Goal: Transaction & Acquisition: Purchase product/service

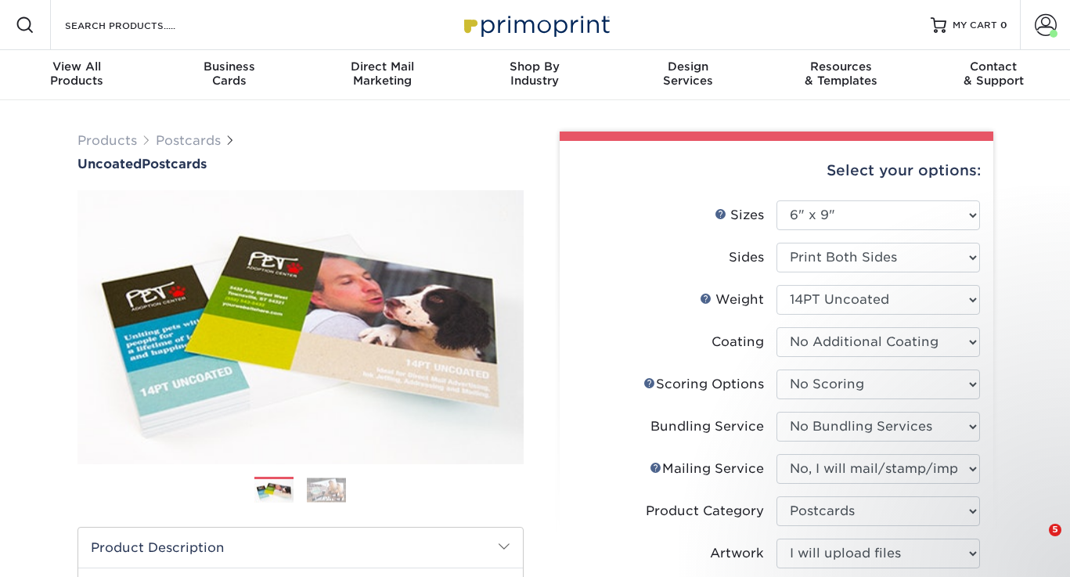
select select "6.00x9.00"
select select "16ebe401-5398-422d-8cb0-f3adbb82deb5"
select select "58689abb-25c0-461c-a4c3-a80b627d6649"
select select "934e270e-9523-48b9-93c7-78b0896e16a6"
select select "9b7272e0-d6c8-4c3c-8e97-d3a1bcdab858"
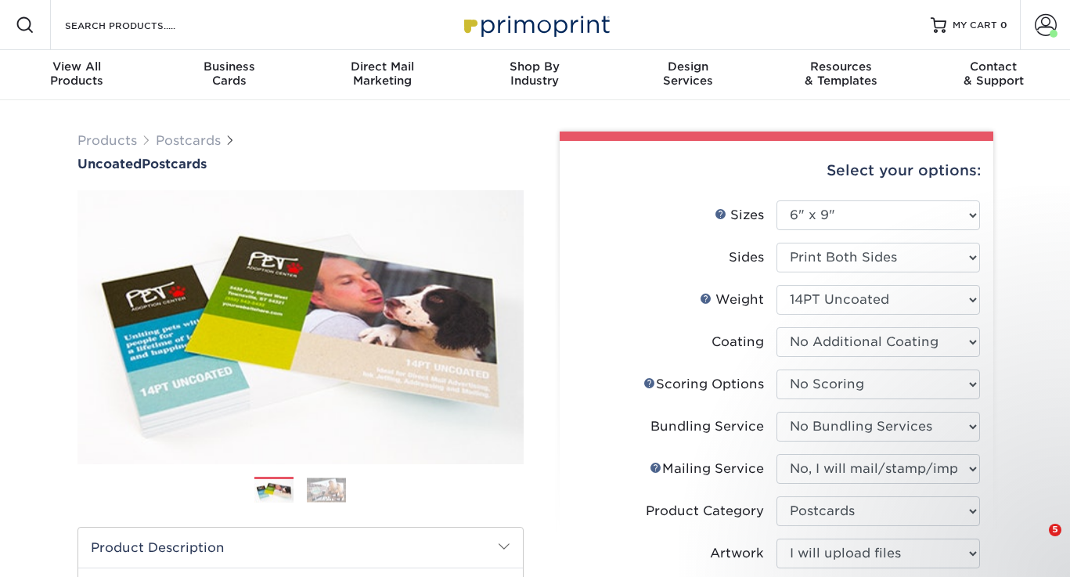
select select "upload"
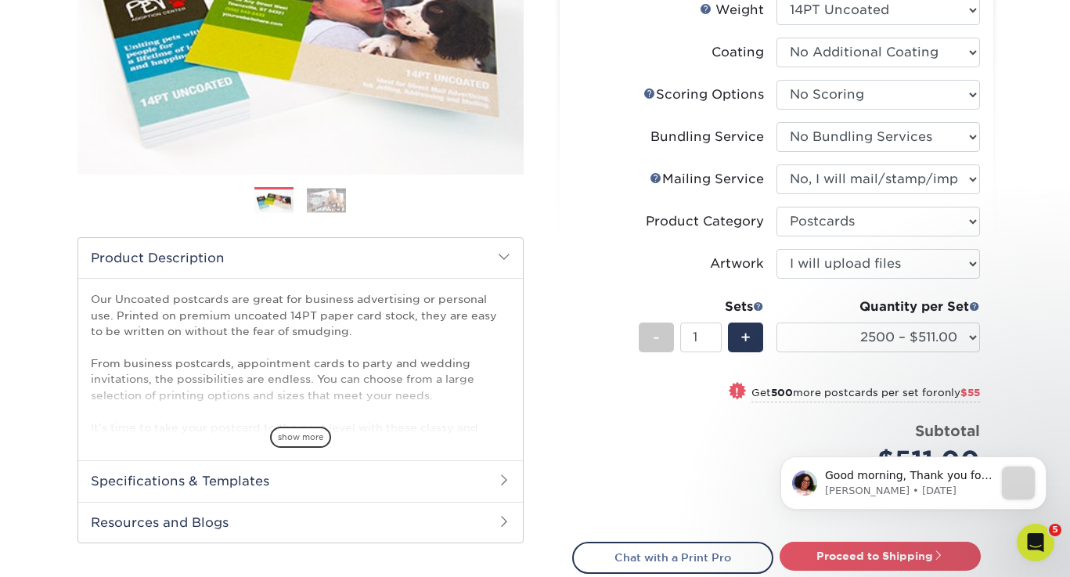
scroll to position [316, 0]
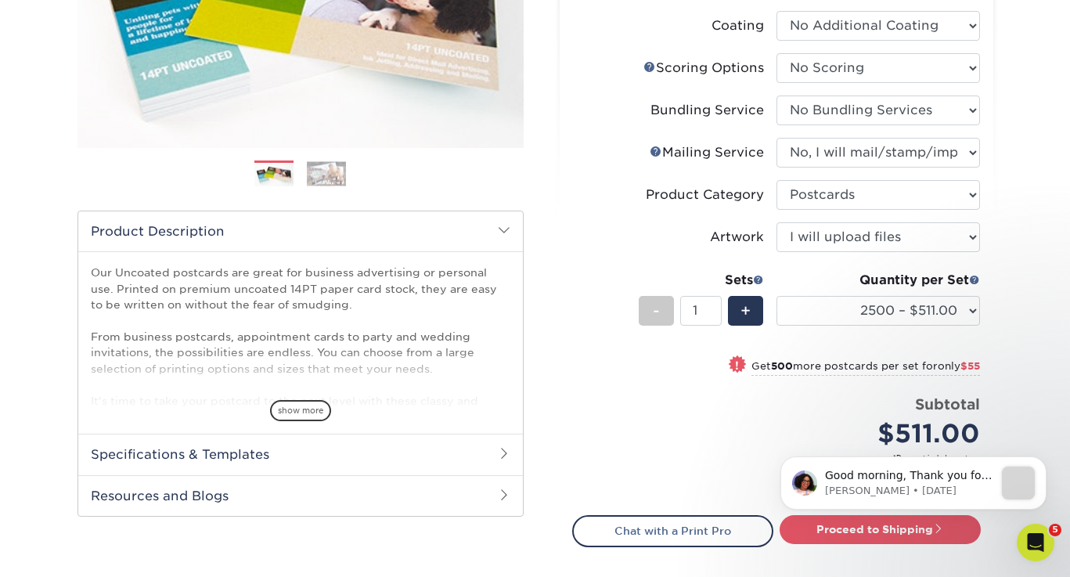
click at [964, 317] on select "100* – $178.00 250* – $221.00 500 – $247.00 750 – $282.00 1000 – $317.00 1500 –…" at bounding box center [879, 311] width 204 height 30
select select "1000 – $317.00"
click at [777, 296] on select "100* – $178.00 250* – $221.00 500 – $247.00 750 – $282.00 1000 – $317.00 1500 –…" at bounding box center [879, 311] width 204 height 30
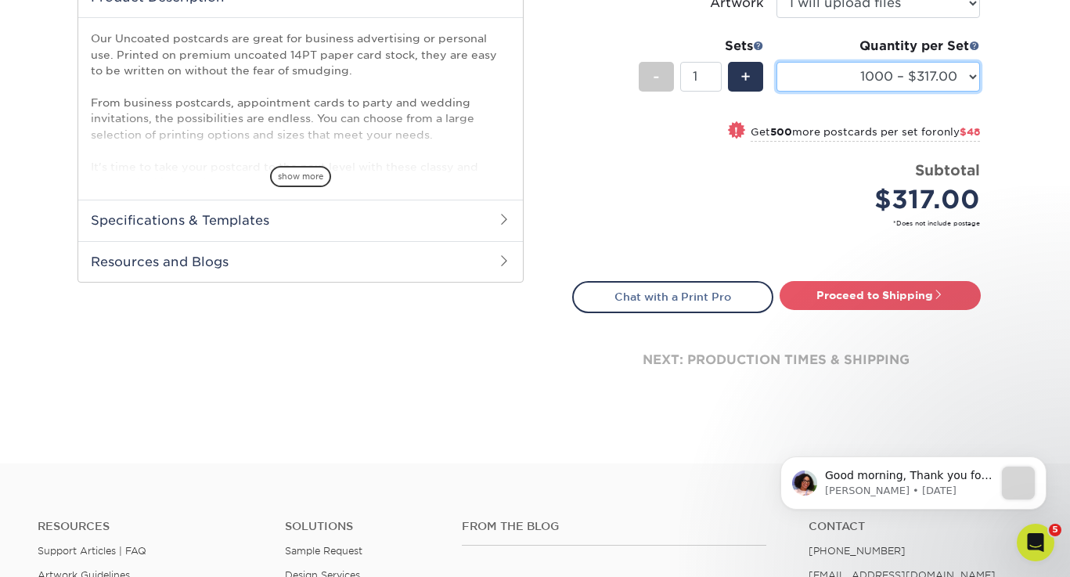
scroll to position [577, 0]
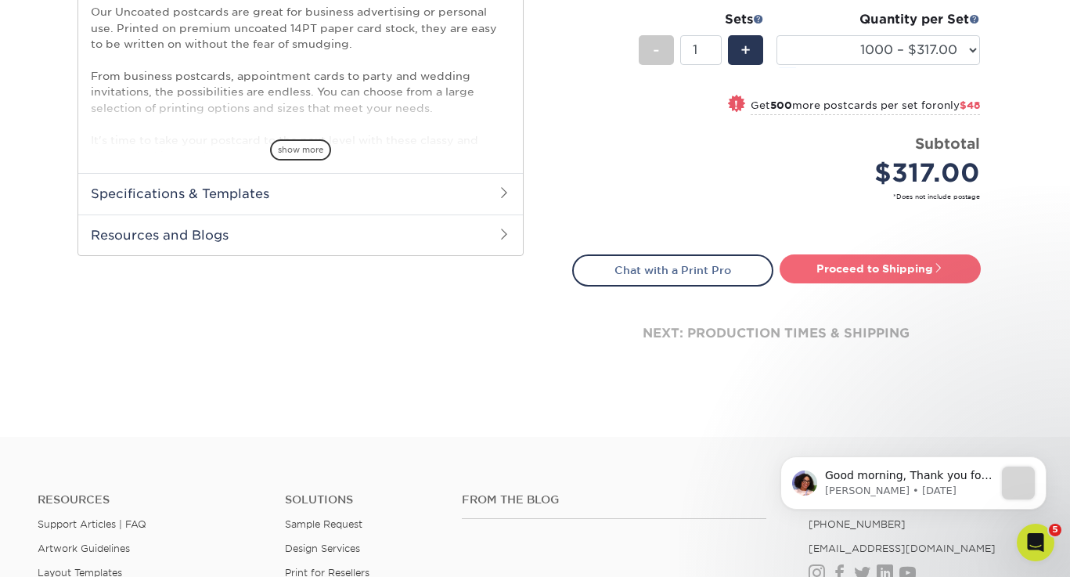
click at [911, 276] on link "Proceed to Shipping" at bounding box center [880, 268] width 201 height 28
type input "Set 1"
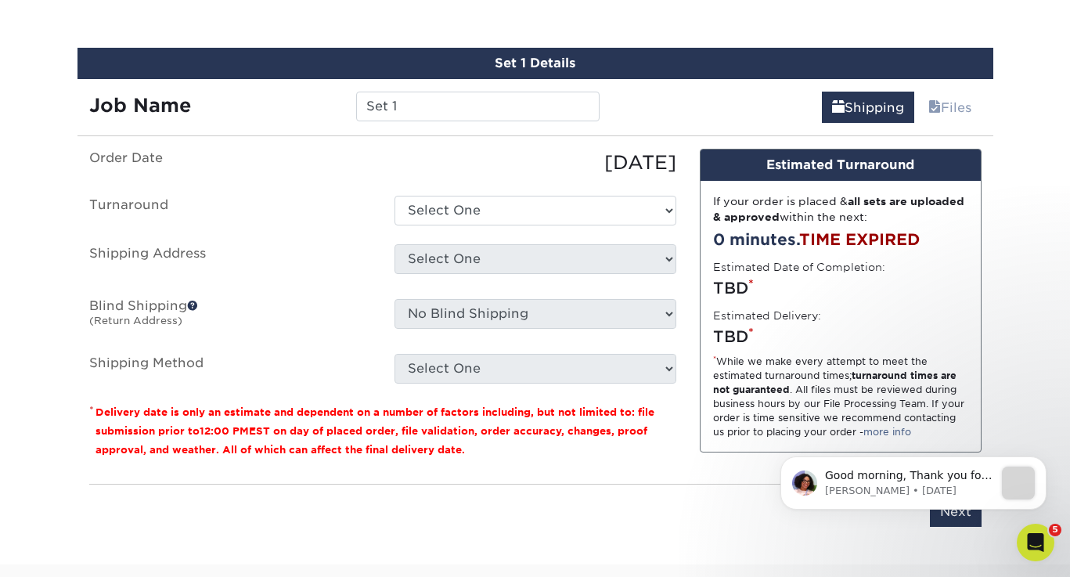
scroll to position [875, 0]
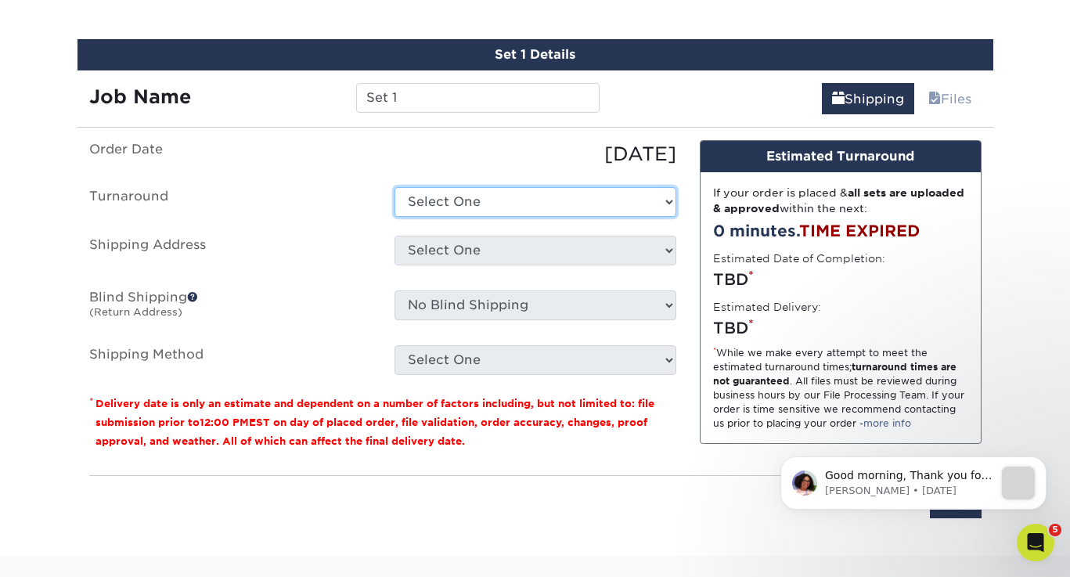
click at [478, 207] on select "Select One 2-4 Business Days 2 Day Next Business Day" at bounding box center [536, 202] width 282 height 30
select select "7af132f4-24ab-4ea5-93fd-111843ebcee7"
click at [395, 187] on select "Select One 2-4 Business Days 2 Day Next Business Day" at bounding box center [536, 202] width 282 height 30
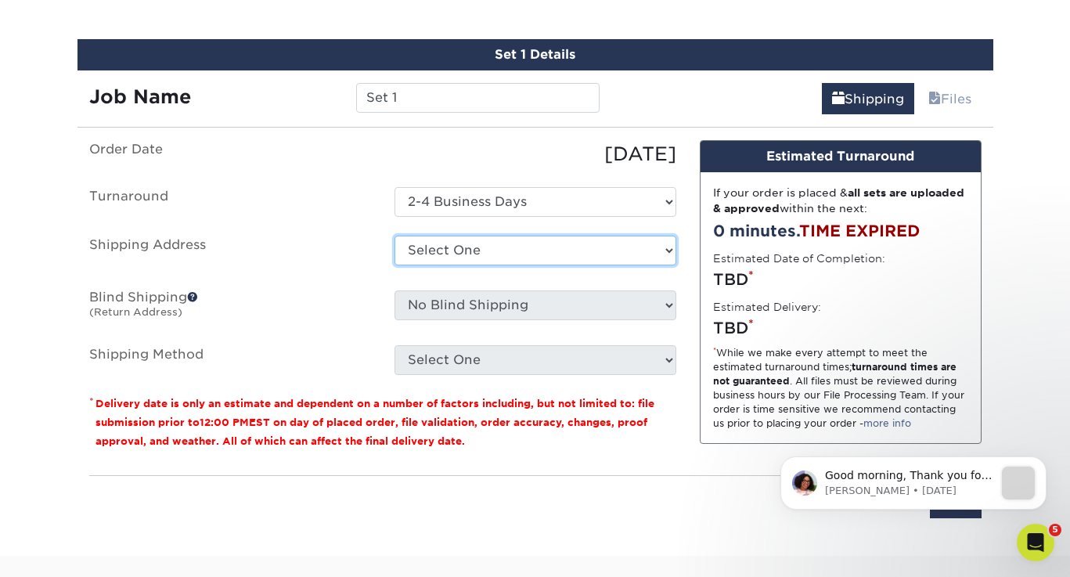
click at [489, 255] on select "Select One 5x7 moveout postcards slo [PERSON_NAME] Location Surfnet [PERSON_NAM…" at bounding box center [536, 251] width 282 height 30
select select "newaddress"
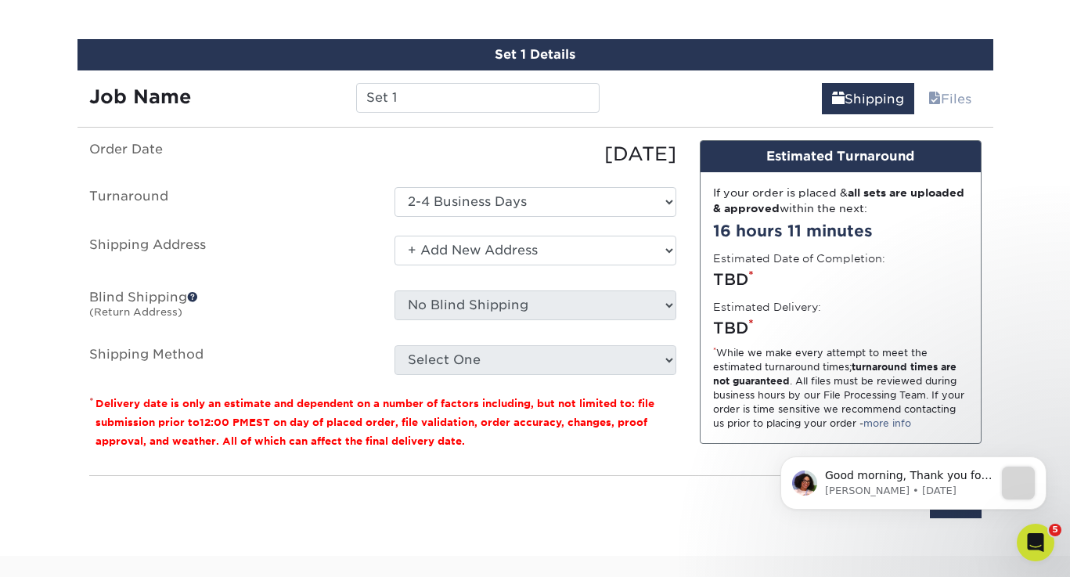
click at [395, 236] on select "Select One 5x7 moveout postcards slo Ken Location Surfnet Lauren Kuhnle + Add N…" at bounding box center [536, 251] width 282 height 30
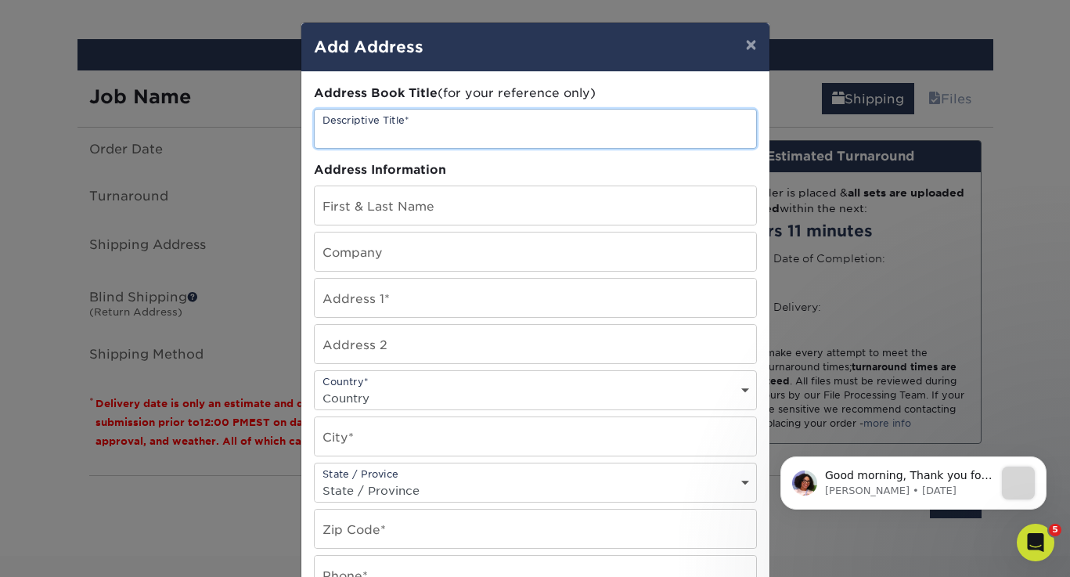
click at [433, 124] on input "text" at bounding box center [536, 129] width 442 height 38
type input "Marketing"
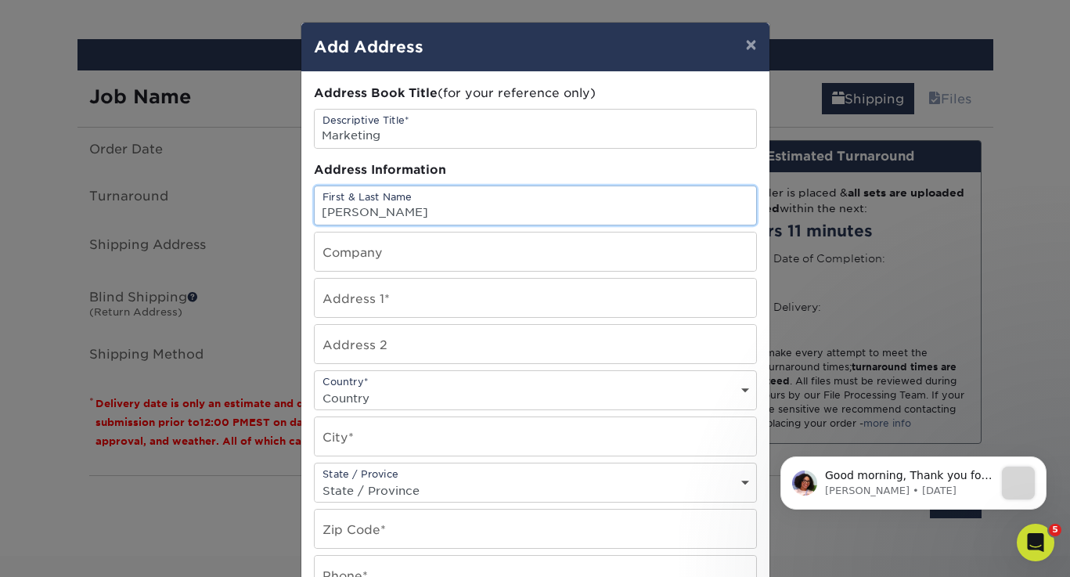
type input "Andrea Lovelady"
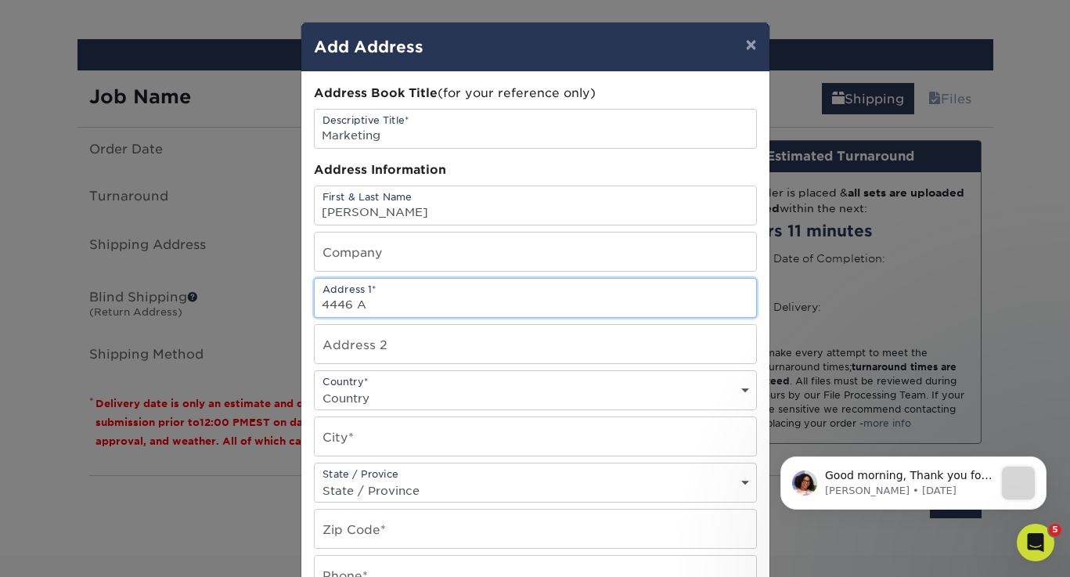
type input "4446 Artemus Drive Unit C"
select select "US"
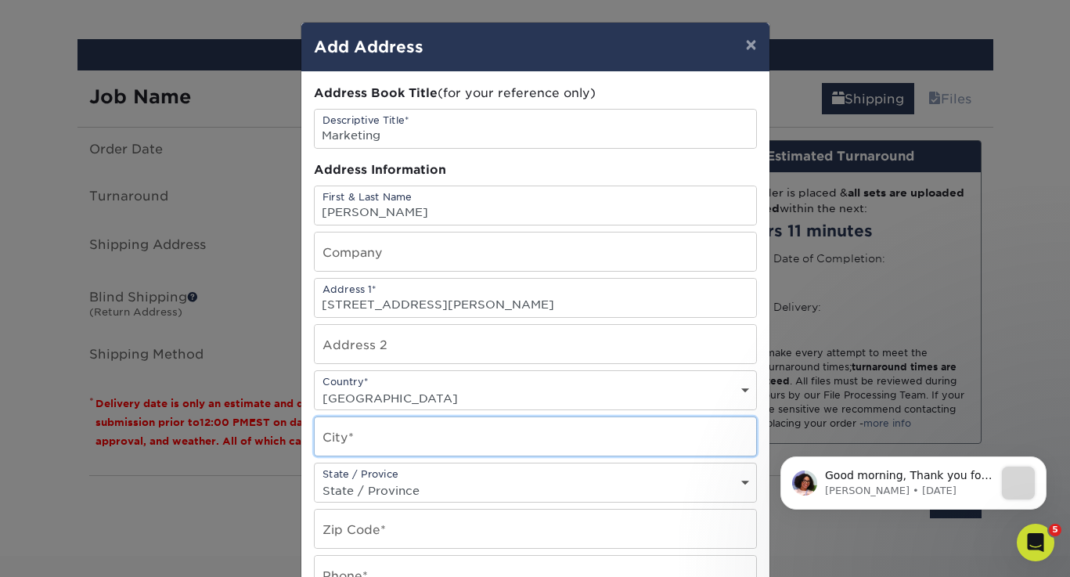
type input "Scott AFB"
select select "IL"
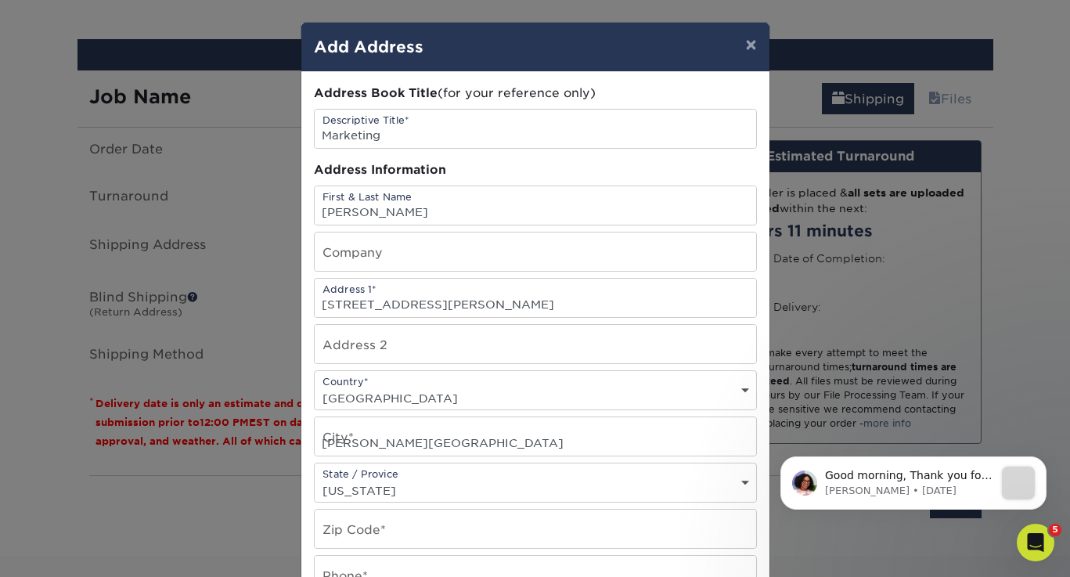
type input "62225"
type input "5624775317"
drag, startPoint x: 446, startPoint y: 303, endPoint x: 561, endPoint y: 308, distance: 114.4
click at [561, 308] on input "4446 Artemus Drive Unit C" at bounding box center [536, 298] width 442 height 38
type input "4446 Artemus Drive"
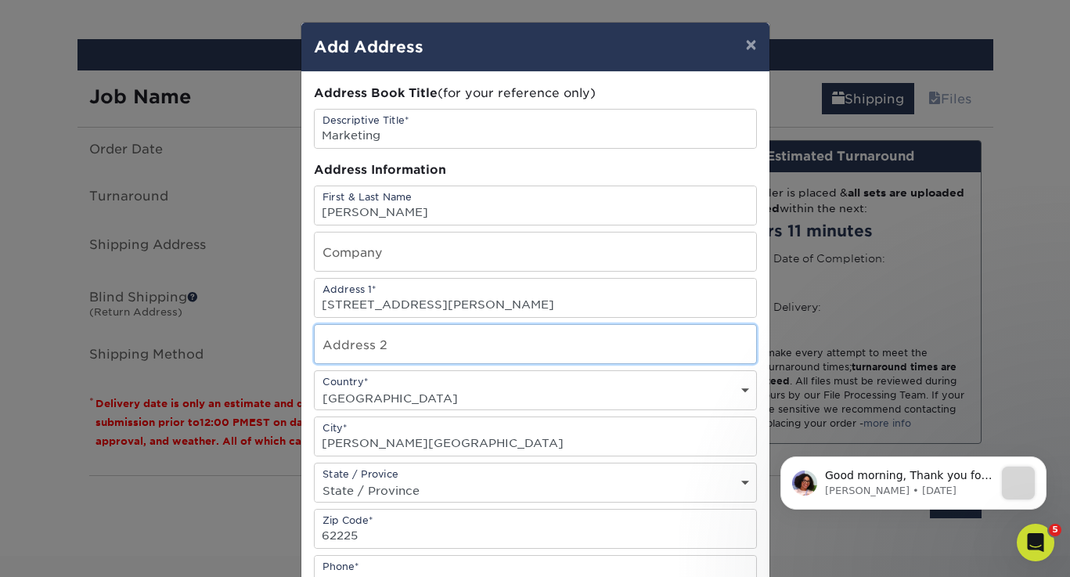
click at [352, 342] on input "text" at bounding box center [536, 344] width 442 height 38
paste input "Unit C"
type input "Unit C"
click at [445, 304] on input "4446 Artemus Drive" at bounding box center [536, 298] width 442 height 38
click at [644, 342] on input "Unit C" at bounding box center [536, 344] width 442 height 38
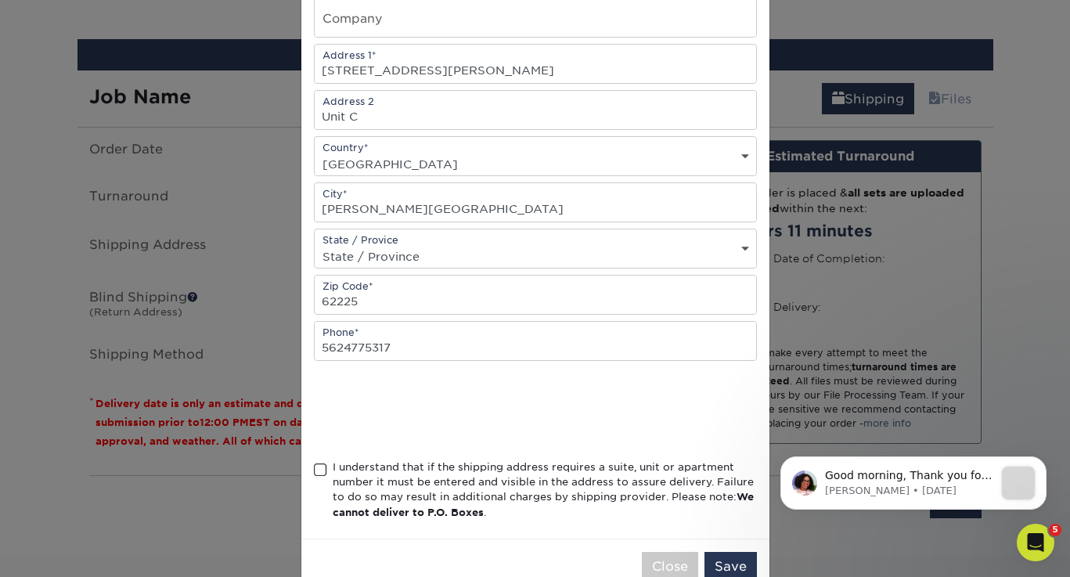
scroll to position [274, 0]
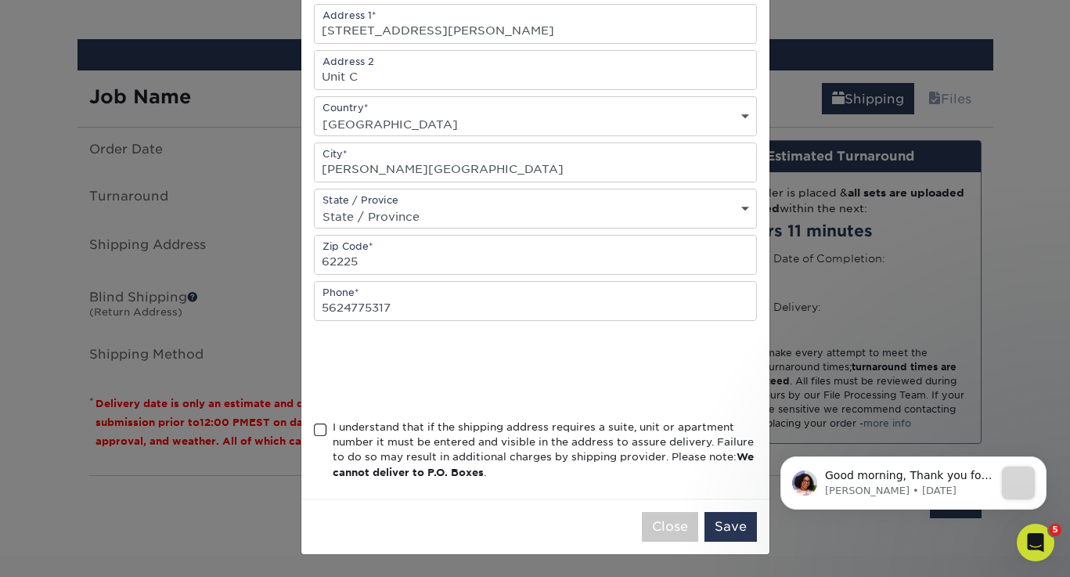
click at [321, 431] on span at bounding box center [320, 430] width 13 height 15
click at [0, 0] on input "I understand that if the shipping address requires a suite, unit or apartment n…" at bounding box center [0, 0] width 0 height 0
click at [739, 532] on button "Save" at bounding box center [731, 527] width 52 height 30
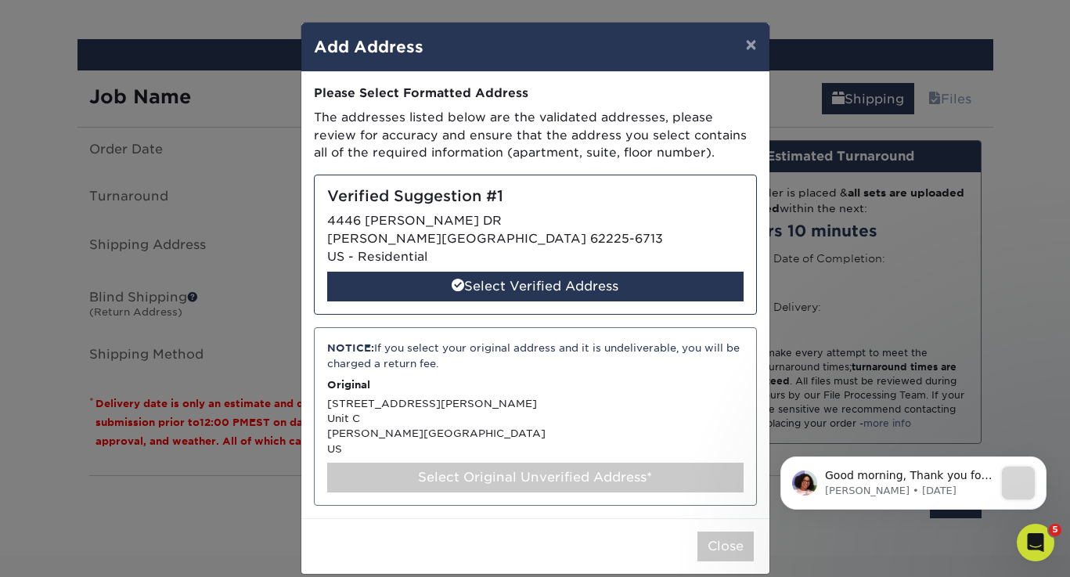
scroll to position [1, 0]
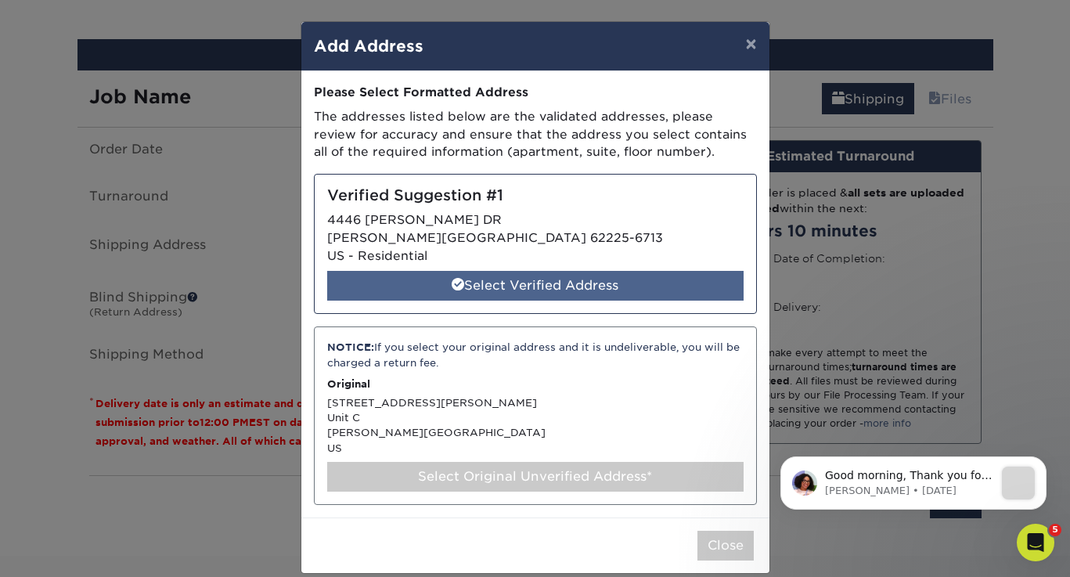
click at [668, 297] on div "Select Verified Address" at bounding box center [535, 286] width 417 height 30
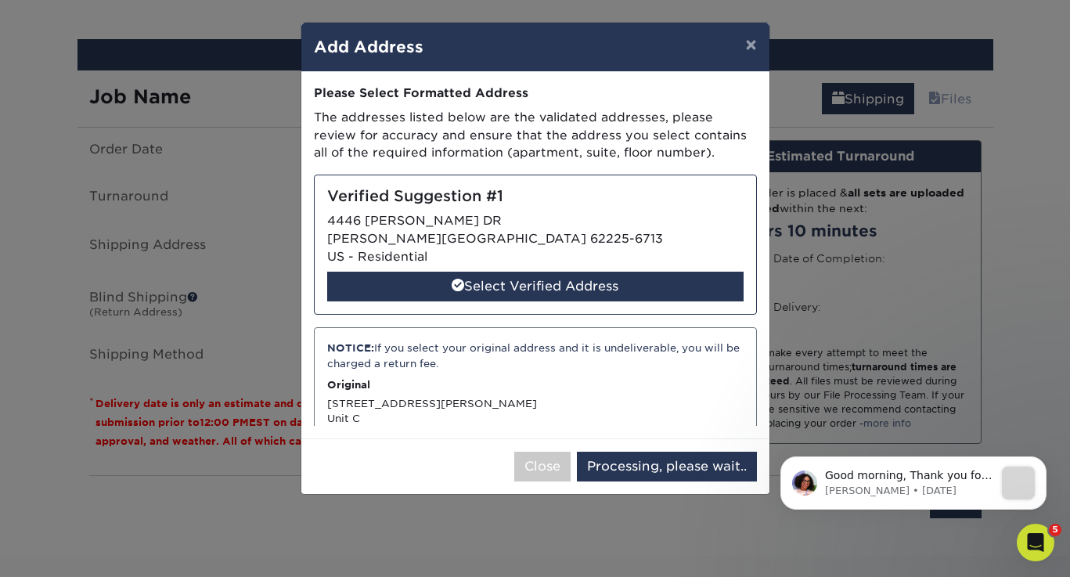
select select "285498"
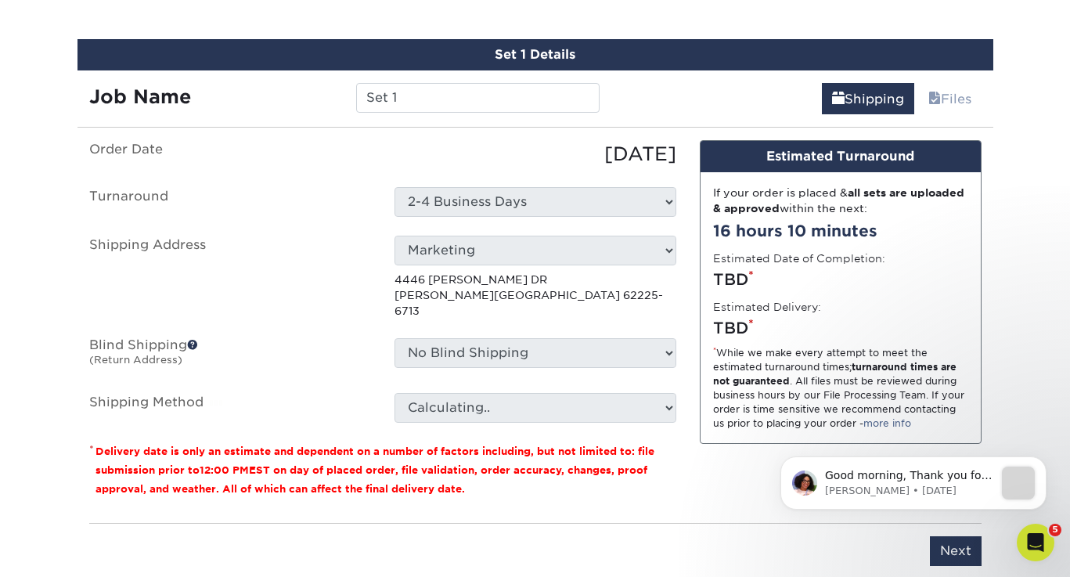
scroll to position [872, 0]
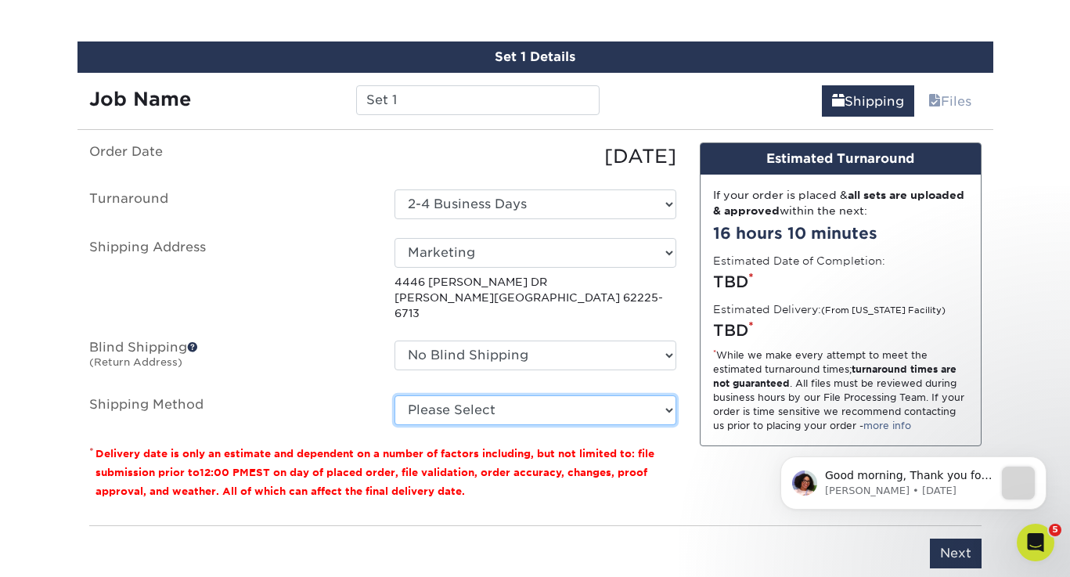
click at [619, 395] on select "Please Select Ground Shipping (+$30.16) 3 Day Shipping Service (+$49.09) 2 Day …" at bounding box center [536, 410] width 282 height 30
select select "03"
click at [395, 395] on select "Please Select Ground Shipping (+$30.16) 3 Day Shipping Service (+$49.09) 2 Day …" at bounding box center [536, 410] width 282 height 30
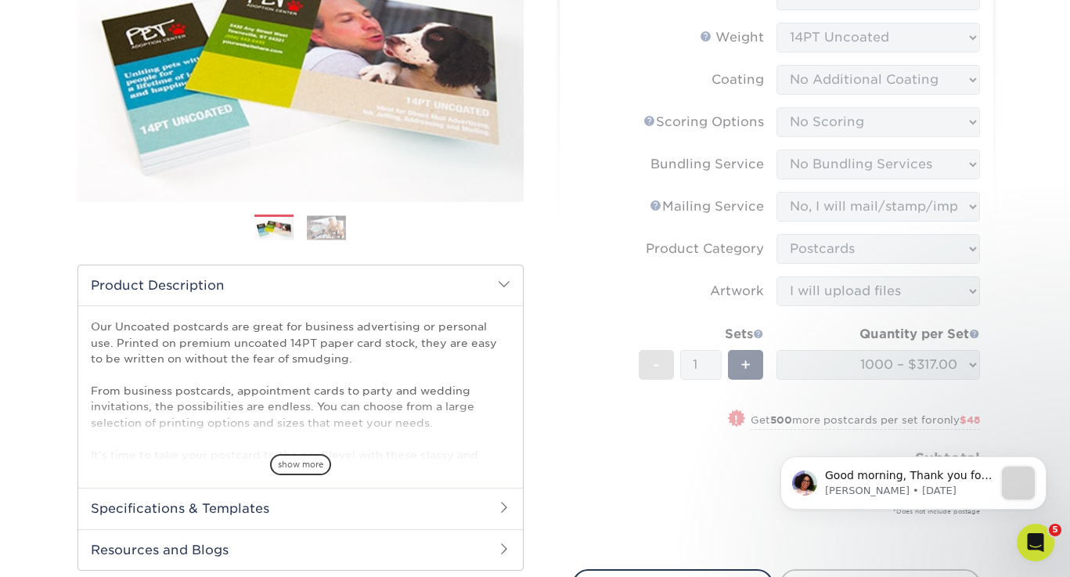
scroll to position [0, 0]
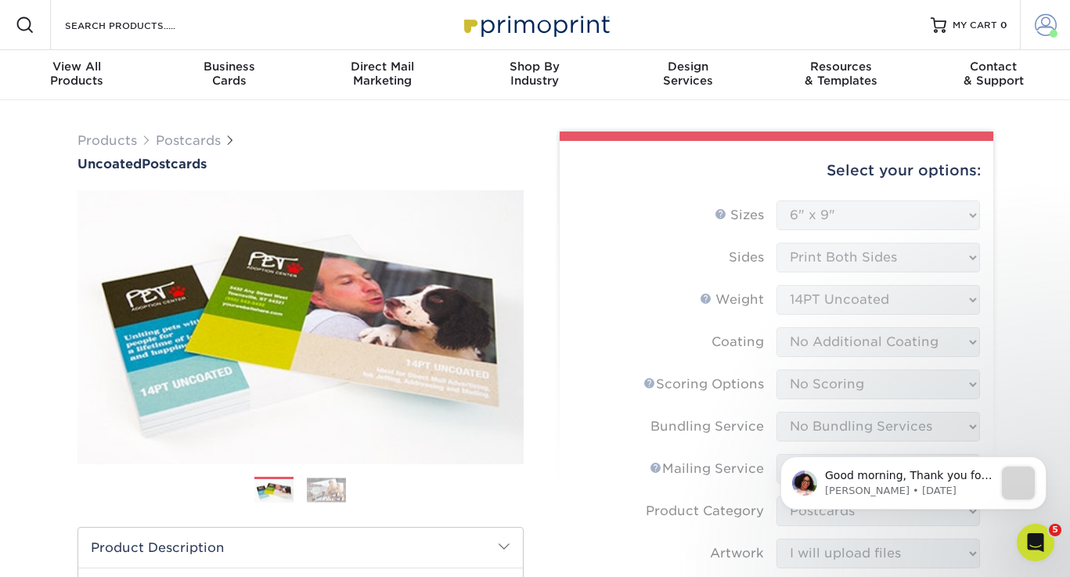
click at [1047, 27] on span at bounding box center [1046, 25] width 22 height 22
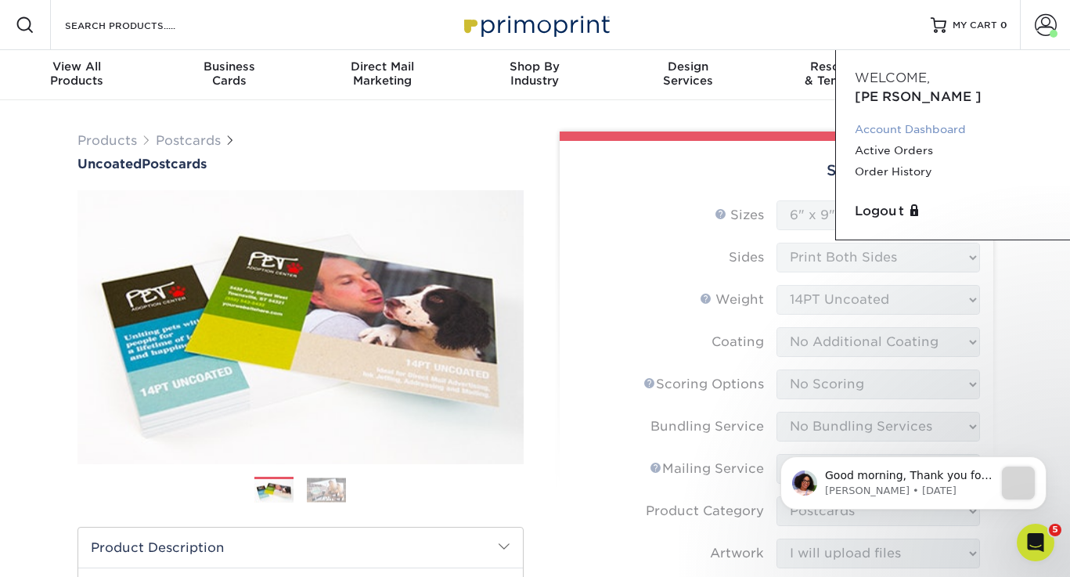
click at [911, 119] on link "Account Dashboard" at bounding box center [953, 129] width 197 height 21
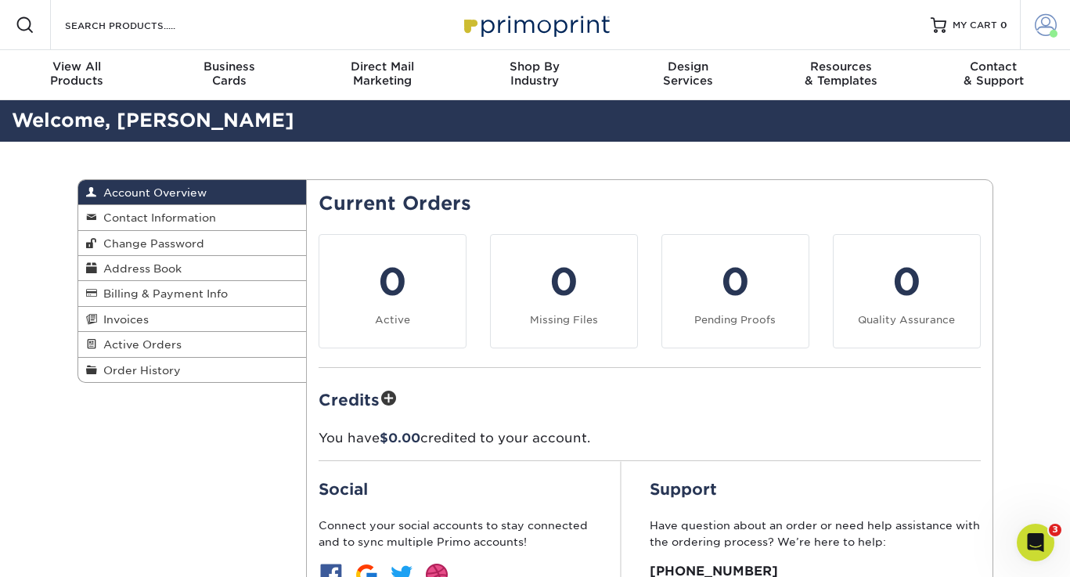
scroll to position [34, 0]
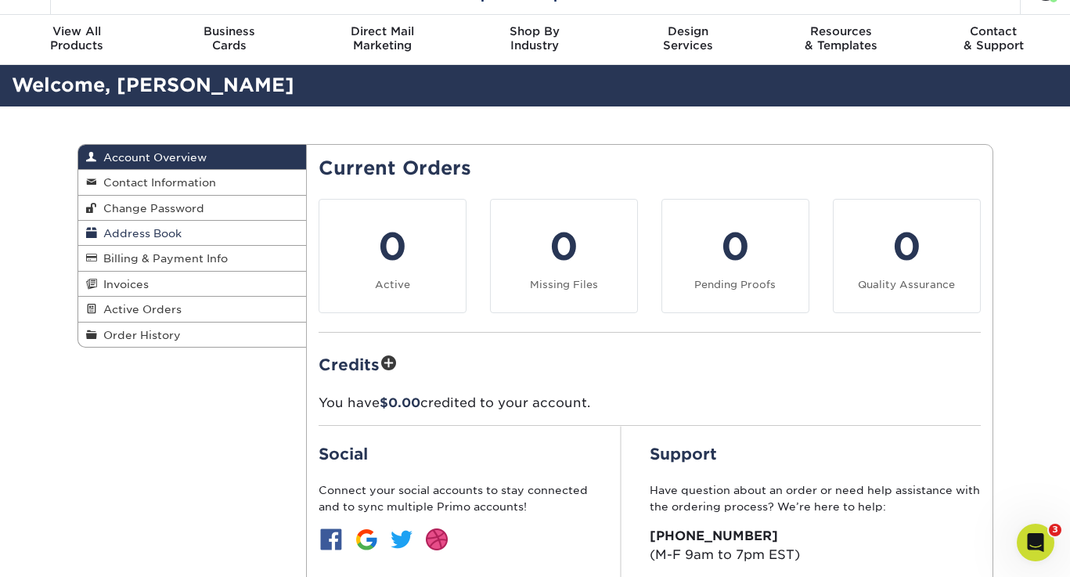
click at [126, 227] on span "Address Book" at bounding box center [139, 233] width 85 height 13
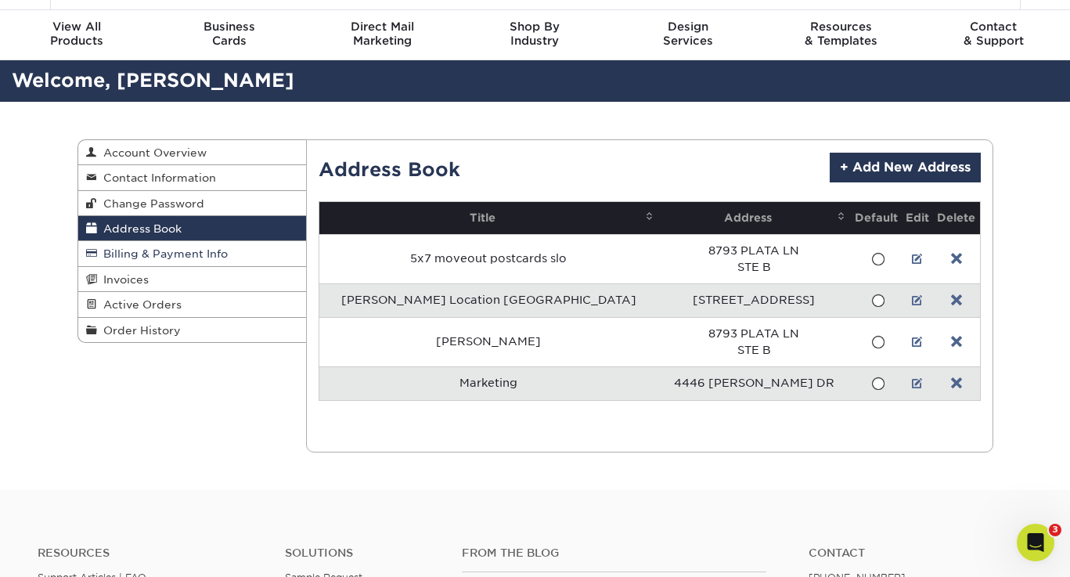
scroll to position [45, 0]
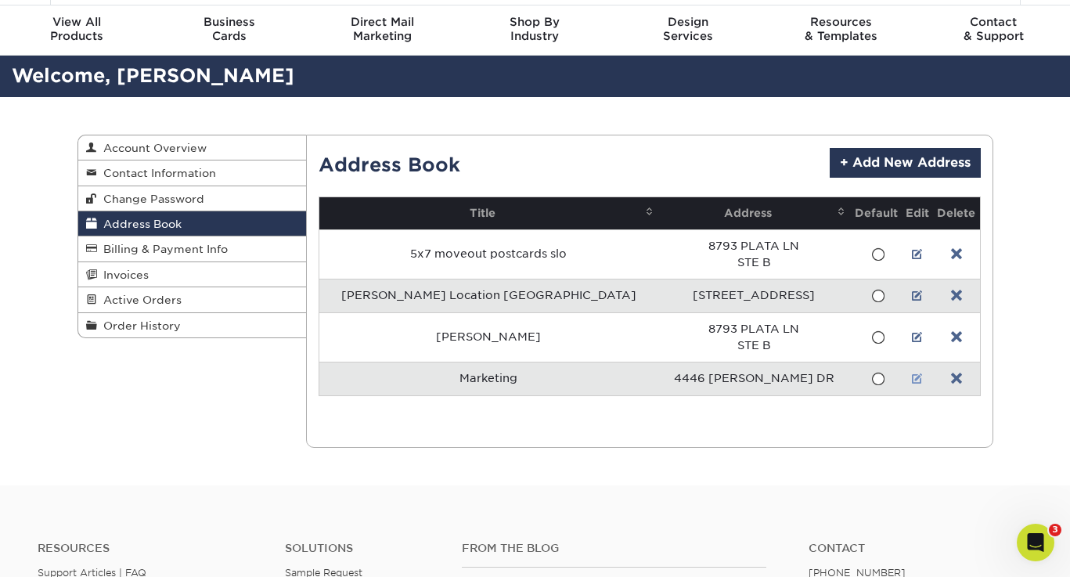
click at [912, 380] on link at bounding box center [917, 379] width 11 height 13
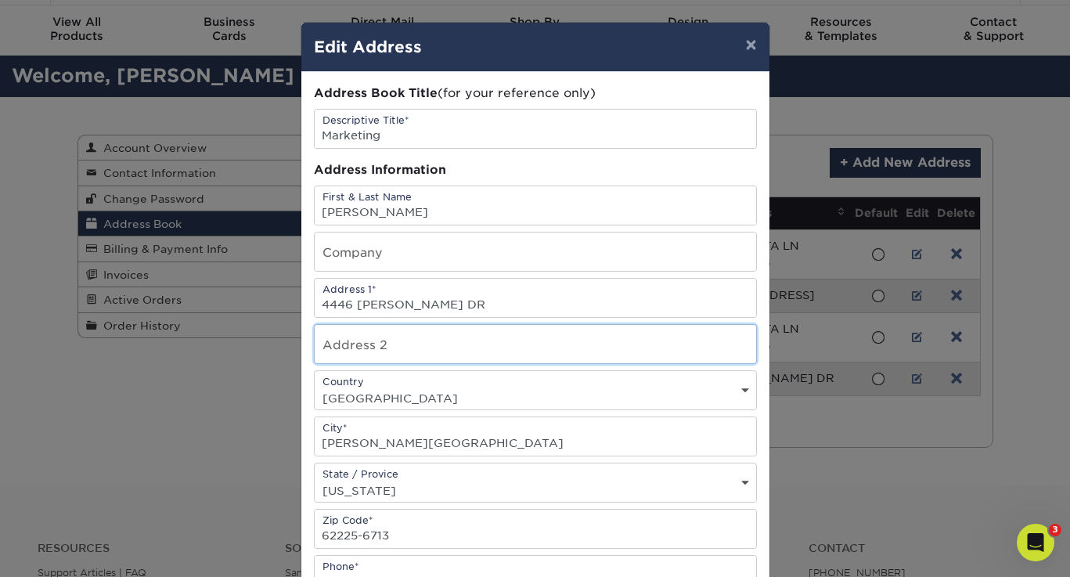
click at [385, 349] on input "text" at bounding box center [536, 344] width 442 height 38
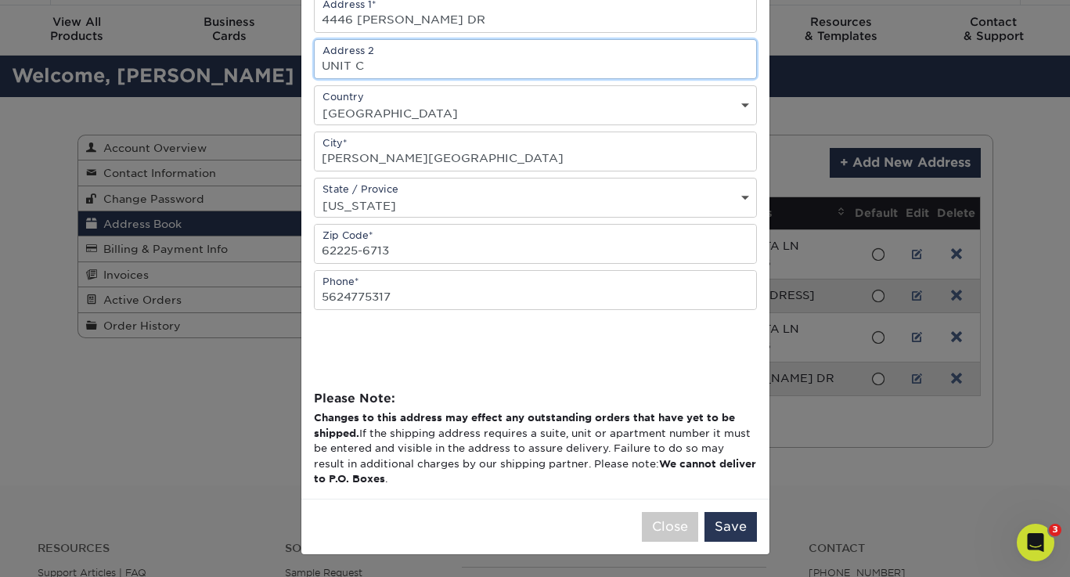
type input "UNIT C"
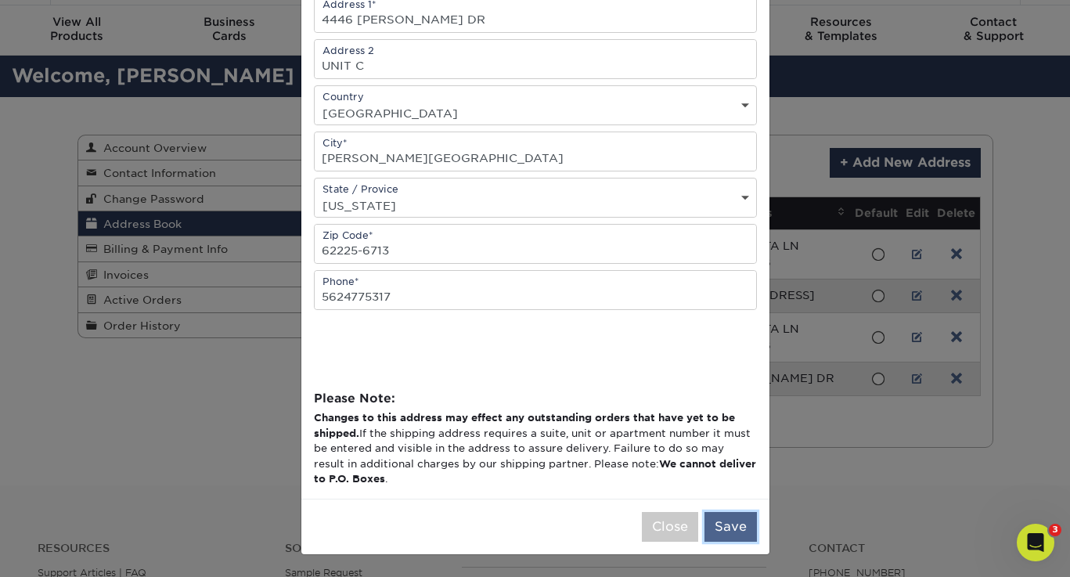
click at [730, 529] on button "Save" at bounding box center [731, 527] width 52 height 30
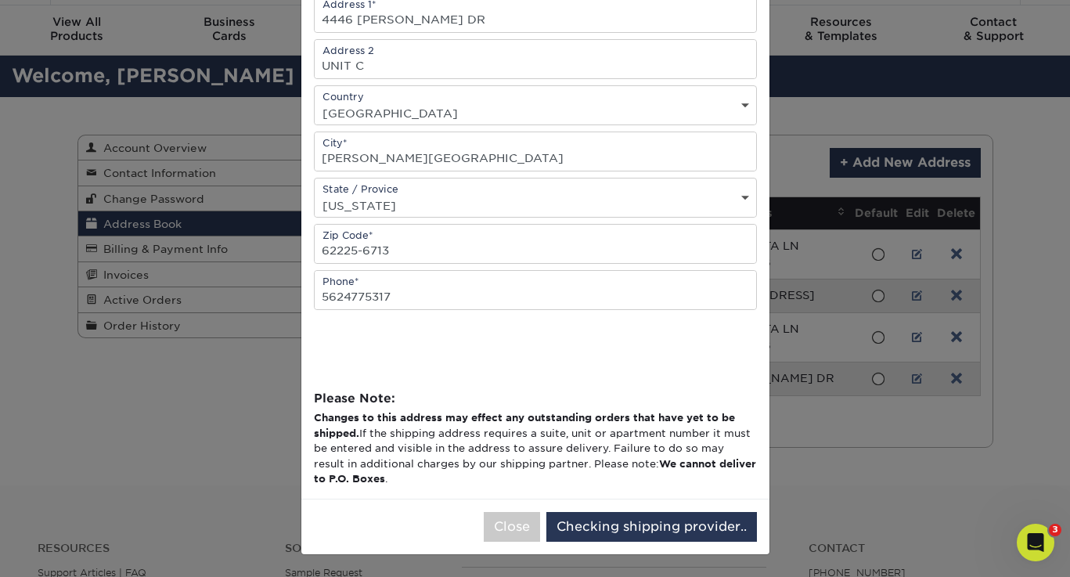
scroll to position [0, 0]
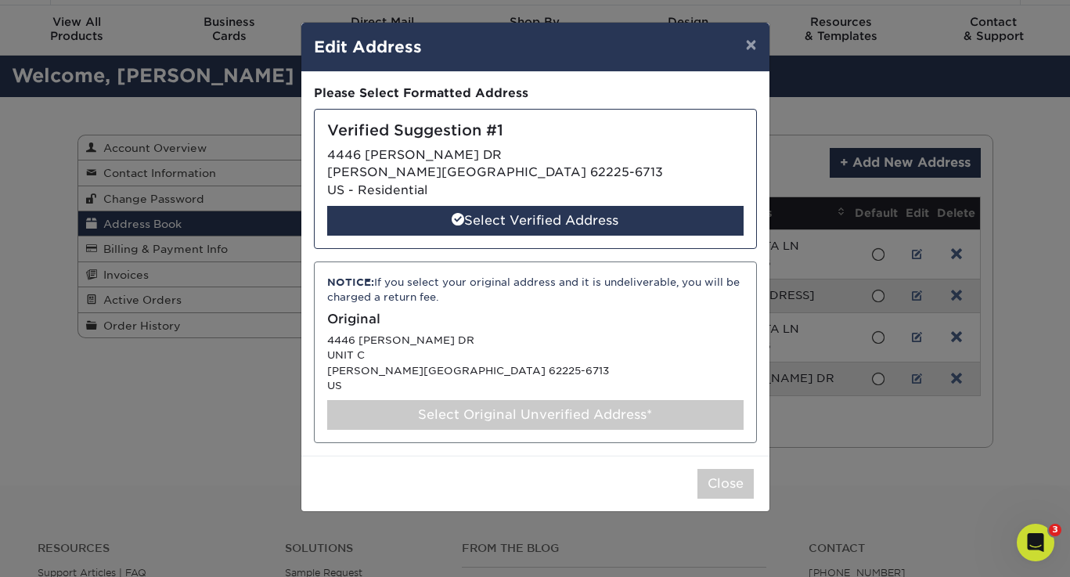
click at [534, 420] on div "Select Original Unverified Address*" at bounding box center [535, 415] width 417 height 30
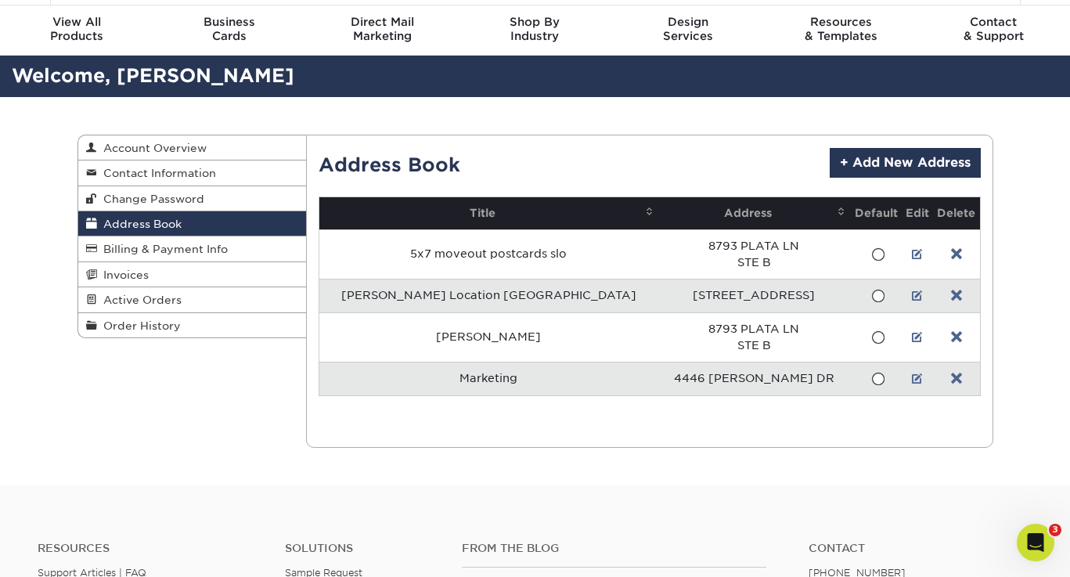
scroll to position [49, 0]
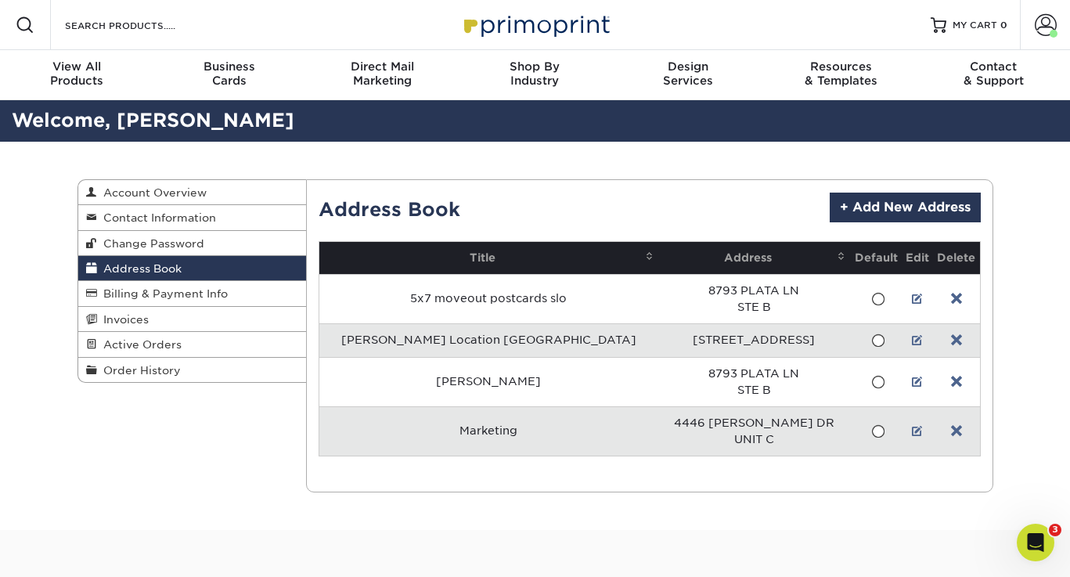
click at [1011, 319] on div "Address Book Account Overview Contact Information Change Password Address Book …" at bounding box center [535, 336] width 1070 height 388
drag, startPoint x: 965, startPoint y: 27, endPoint x: 1005, endPoint y: 46, distance: 44.1
click at [966, 27] on span "MY CART" at bounding box center [975, 25] width 45 height 13
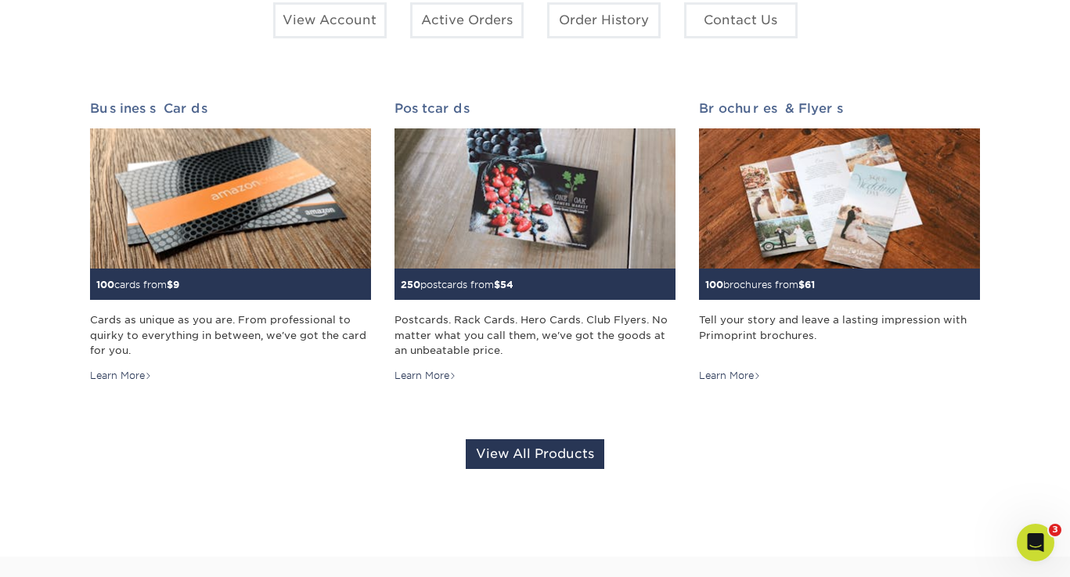
scroll to position [109, 0]
